Goal: Task Accomplishment & Management: Complete application form

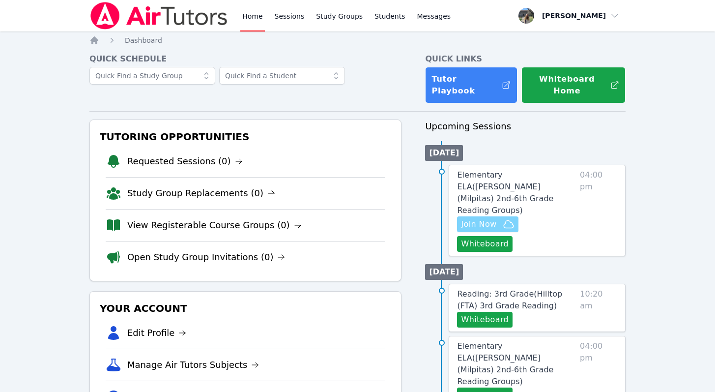
click at [489, 218] on span "Join Now" at bounding box center [478, 224] width 35 height 12
